Goal: Transaction & Acquisition: Obtain resource

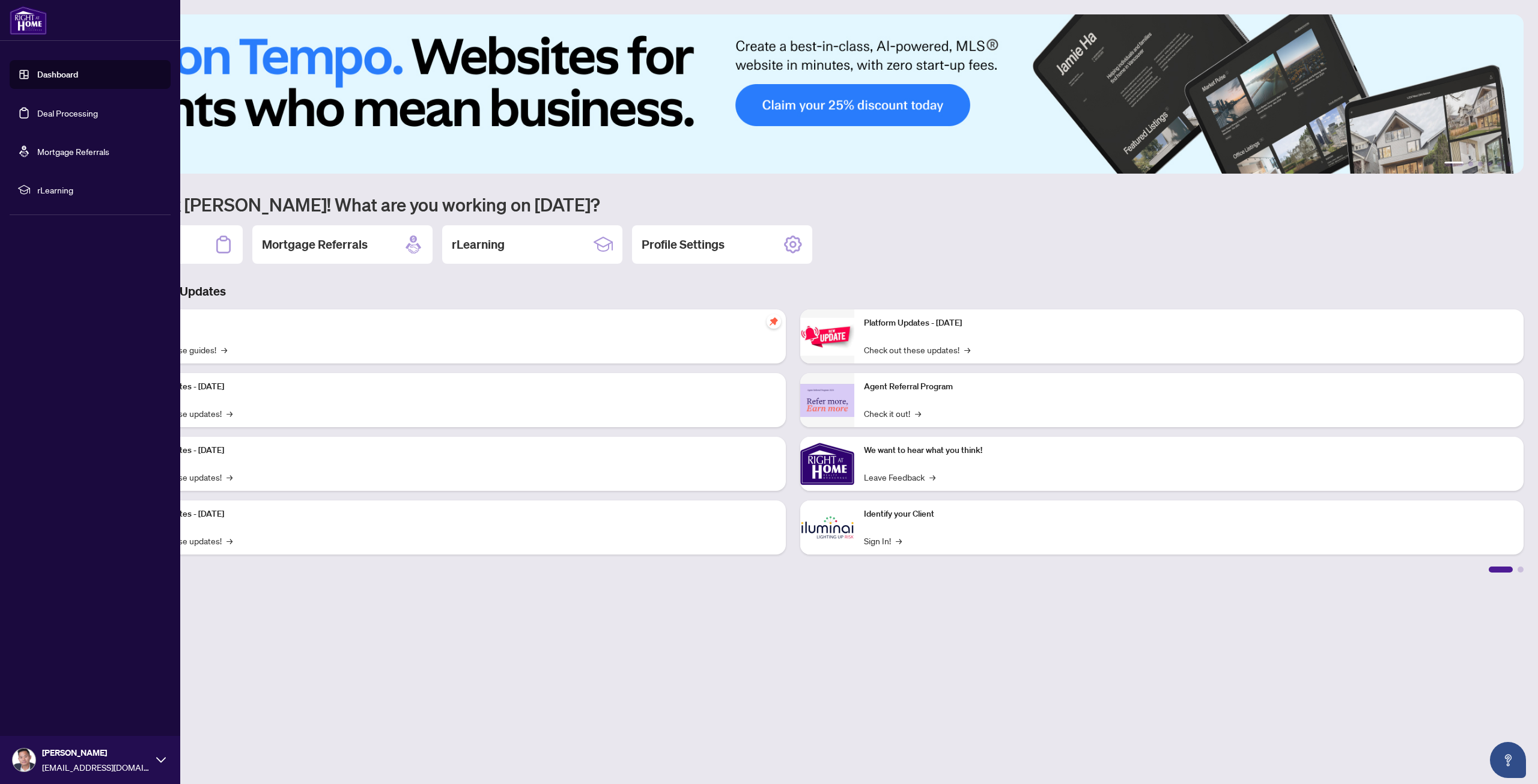
click at [39, 114] on link "Deal Processing" at bounding box center [67, 113] width 61 height 11
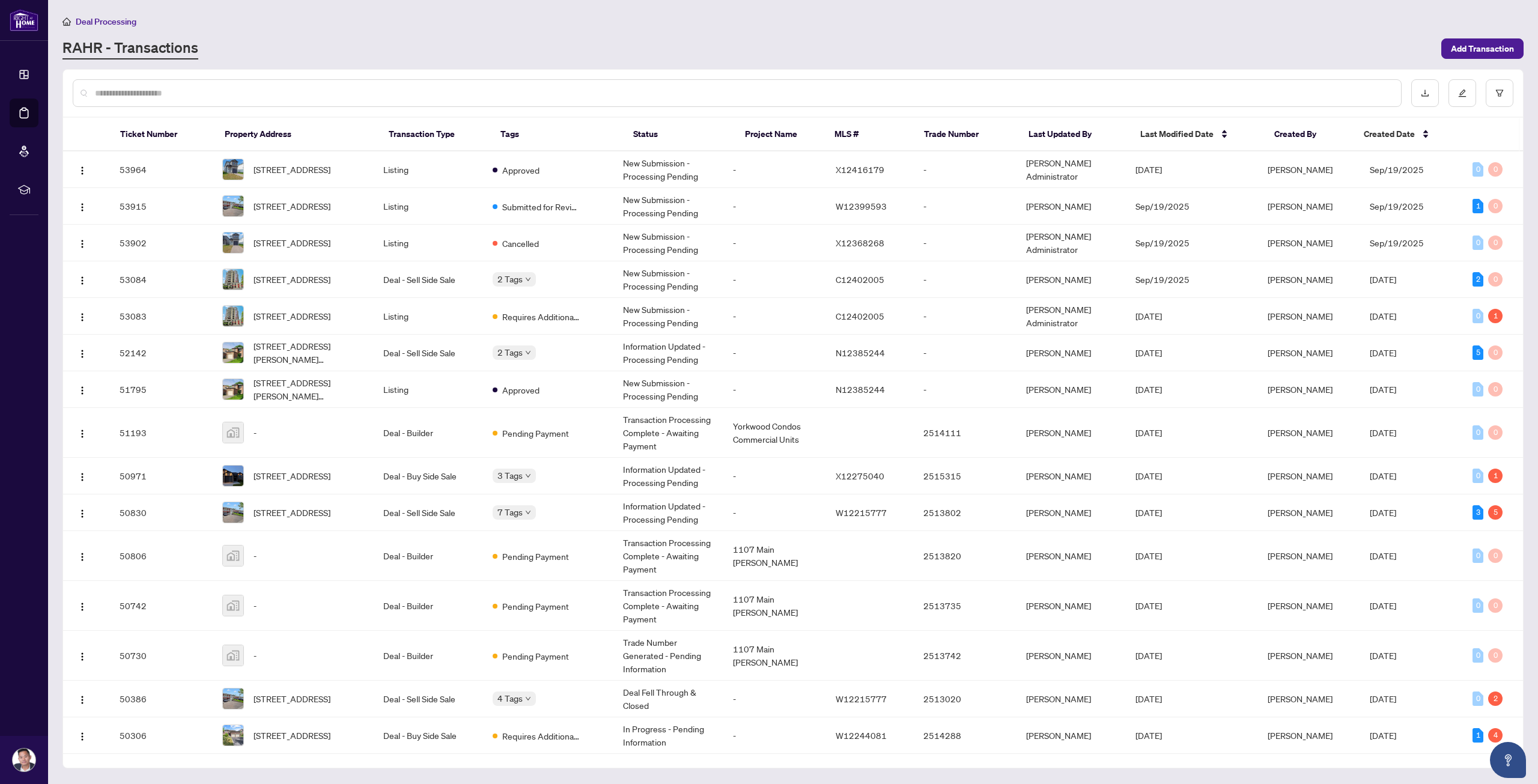
click at [193, 93] on input "text" at bounding box center [743, 93] width 1297 height 13
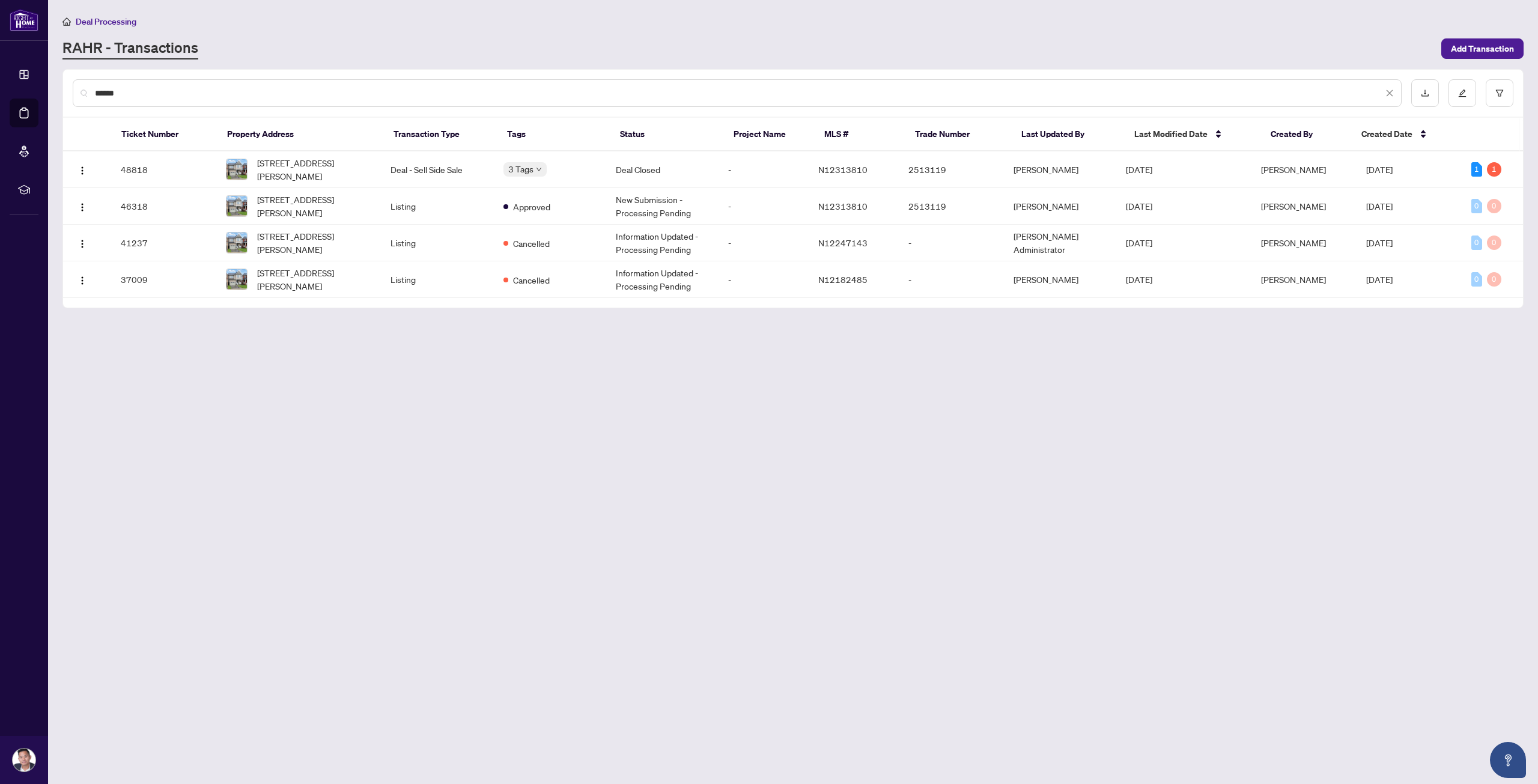
type input "******"
click at [338, 159] on span "[STREET_ADDRESS][PERSON_NAME]" at bounding box center [314, 169] width 115 height 26
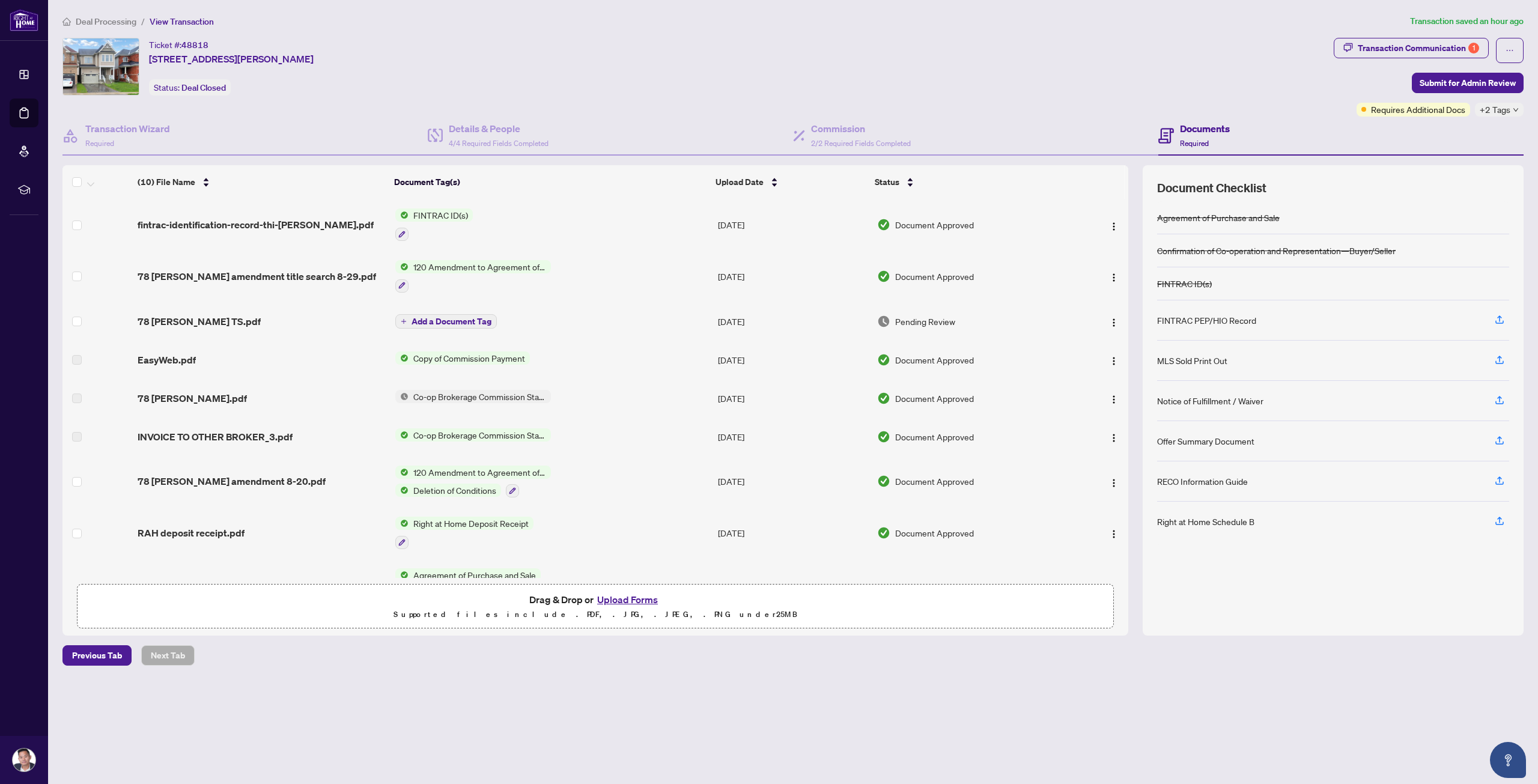
click at [234, 320] on span "78 [PERSON_NAME] TS.pdf" at bounding box center [199, 322] width 123 height 14
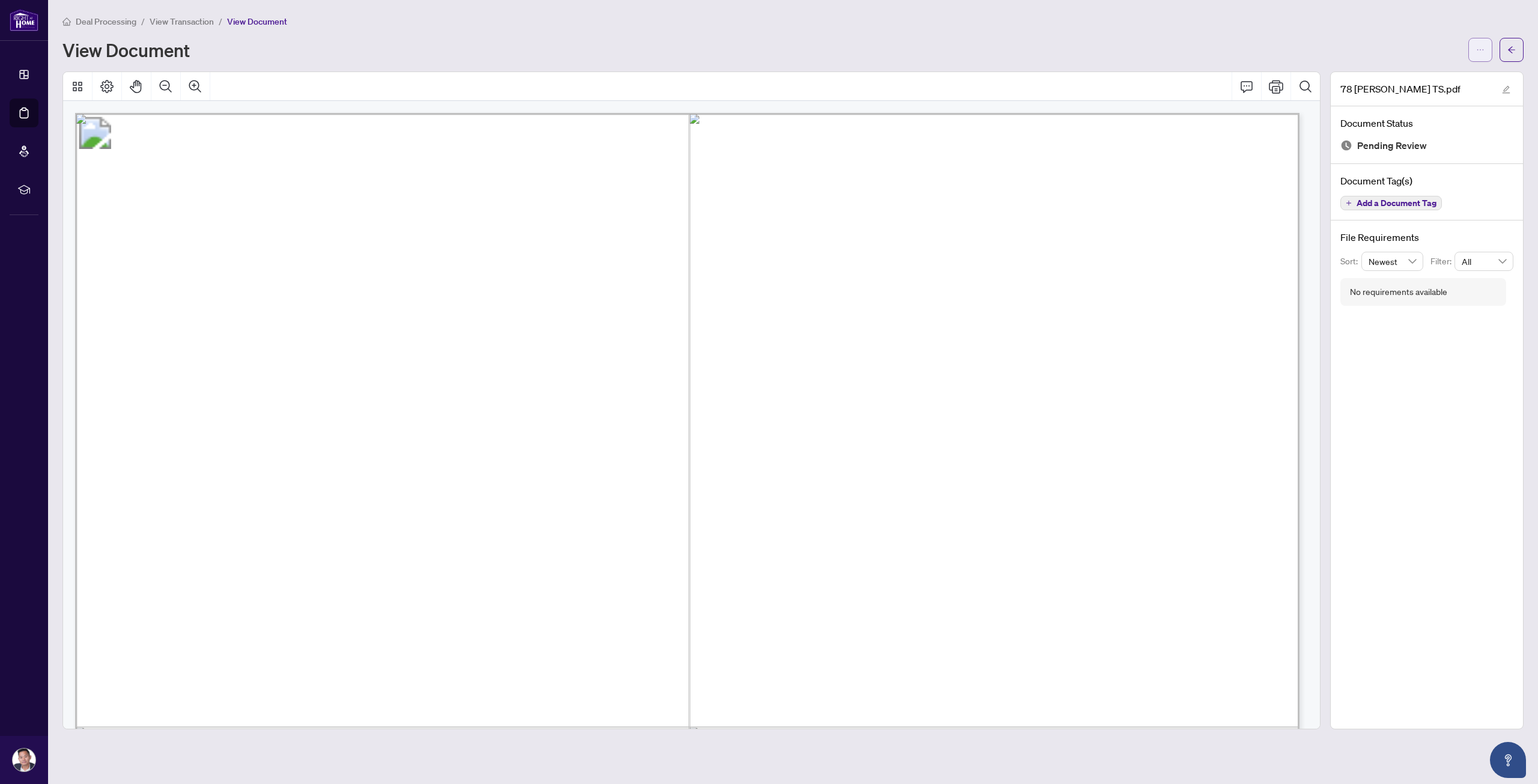
click at [1481, 51] on icon "ellipsis" at bounding box center [1480, 50] width 8 height 8
click at [1436, 78] on span "Download" at bounding box center [1437, 76] width 92 height 13
